Goal: Task Accomplishment & Management: Complete application form

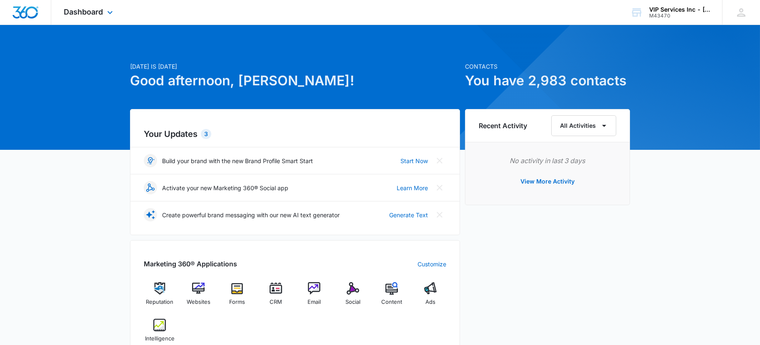
click at [67, 18] on div "Dashboard Apps Reputation Websites Forms CRM Email Social Content Ads Intellige…" at bounding box center [89, 12] width 76 height 25
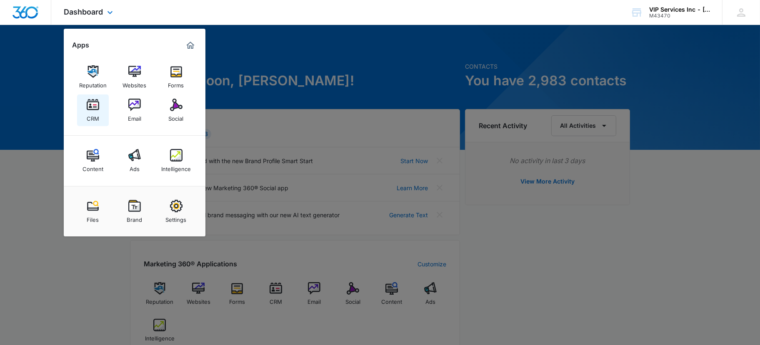
click at [92, 110] on img at bounding box center [93, 105] width 13 height 13
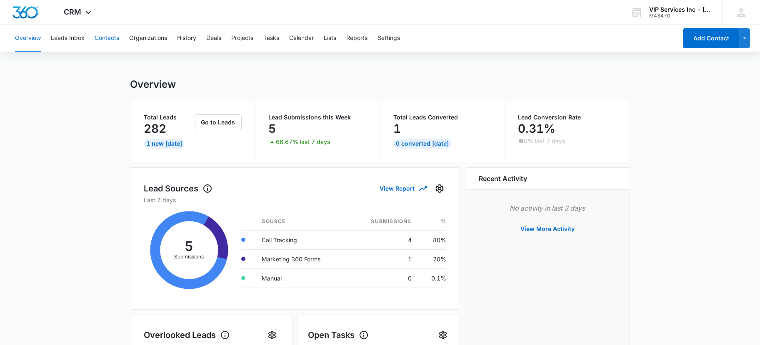
click at [103, 42] on button "Contacts" at bounding box center [107, 38] width 25 height 27
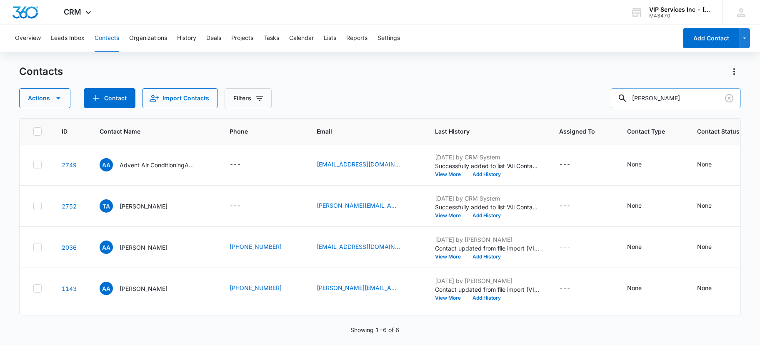
click at [688, 102] on input "[PERSON_NAME]" at bounding box center [676, 98] width 130 height 20
type input "[PERSON_NAME]"
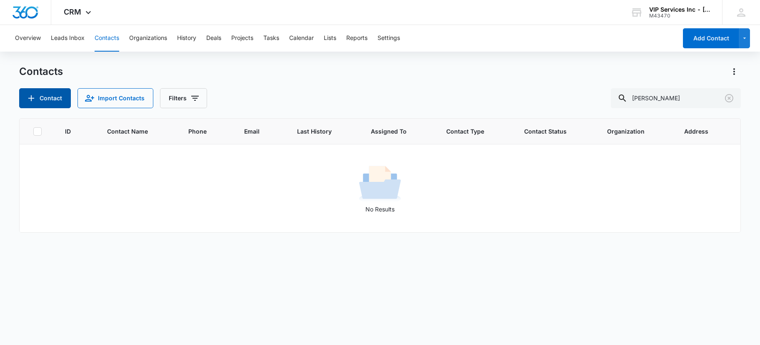
click at [34, 95] on icon "Add Contact" at bounding box center [31, 98] width 10 height 10
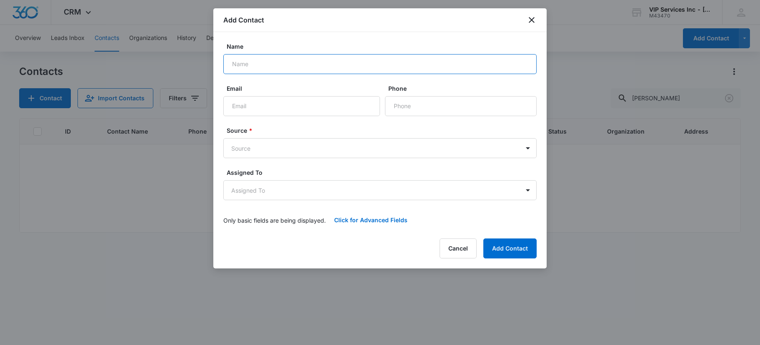
click at [289, 65] on input "Name" at bounding box center [379, 64] width 313 height 20
click at [275, 107] on input "Email" at bounding box center [301, 106] width 157 height 20
paste input "[PERSON_NAME][EMAIL_ADDRESS][DOMAIN_NAME]"
type input "[PERSON_NAME][EMAIL_ADDRESS][DOMAIN_NAME]"
click at [249, 73] on input "Name" at bounding box center [379, 64] width 313 height 20
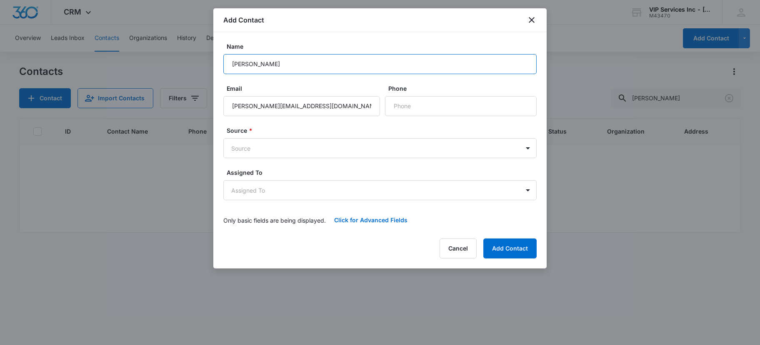
type input "[PERSON_NAME]"
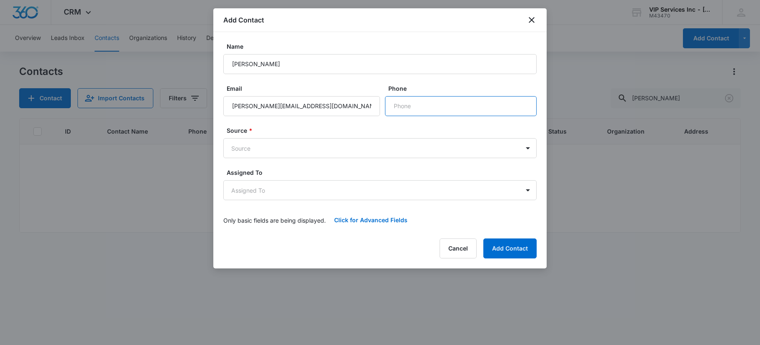
click at [432, 109] on input "Phone" at bounding box center [461, 106] width 152 height 20
type input "[PHONE_NUMBER]"
click at [516, 246] on button "Add Contact" at bounding box center [509, 249] width 53 height 20
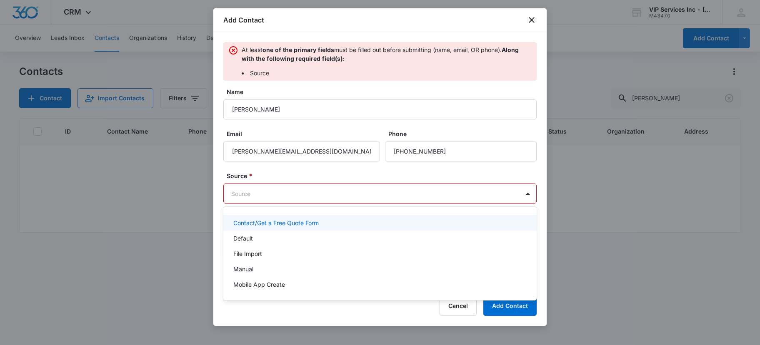
click at [278, 197] on body "CRM Apps Reputation Websites Forms CRM Email Social Content Ads Intelligence Fi…" at bounding box center [380, 172] width 760 height 345
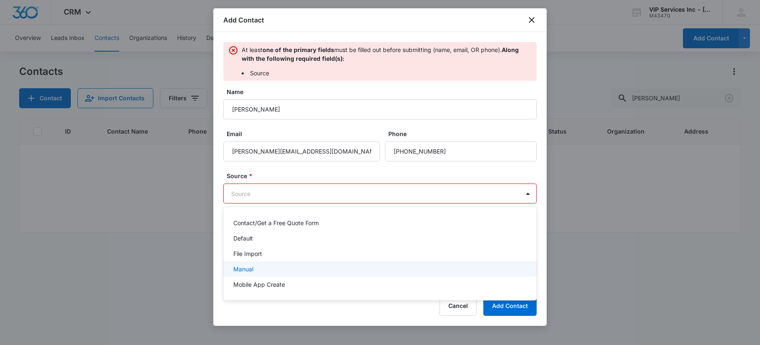
click at [294, 271] on div "Manual" at bounding box center [379, 269] width 292 height 9
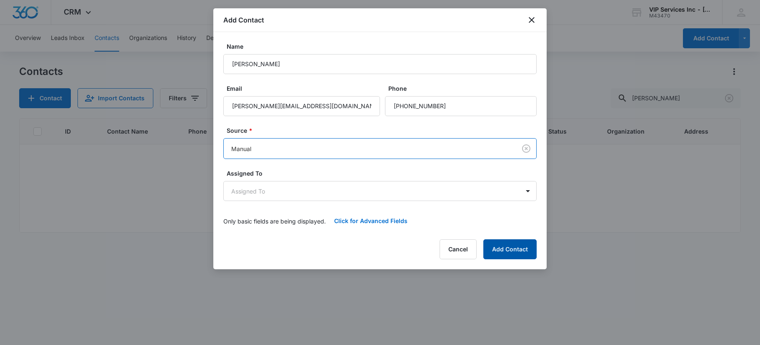
click at [508, 256] on button "Add Contact" at bounding box center [509, 250] width 53 height 20
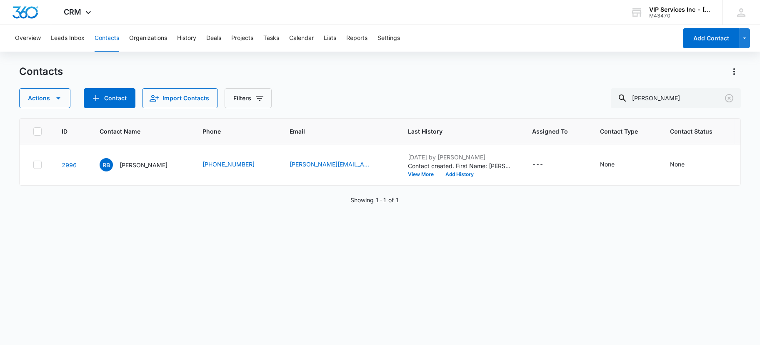
click at [440, 309] on div "ID Contact Name Phone Email Last History Assigned To Contact Type Contact Statu…" at bounding box center [380, 226] width 722 height 216
